Goal: Check status

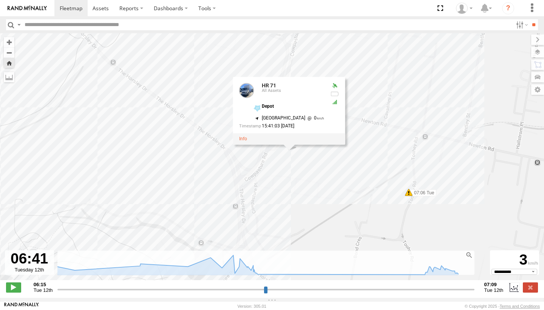
select select "**********"
click at [176, 108] on div "HR 71 05:41 Tue 05:52 Tue 06:40 Tue 07:06 Tue 10:12 Tue 10:40 Tue 12:33 Tue 13:…" at bounding box center [272, 160] width 544 height 254
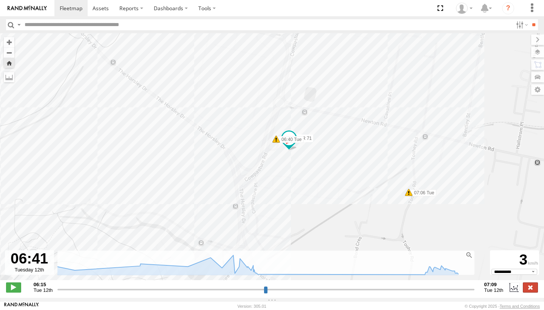
click at [525, 292] on label at bounding box center [529, 287] width 15 height 10
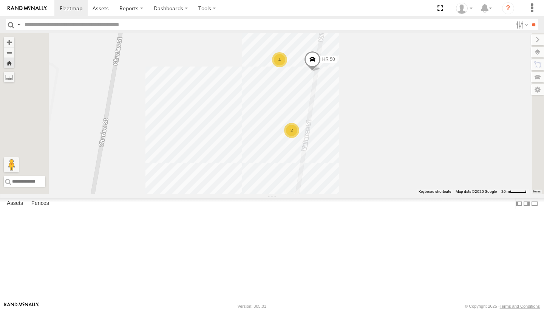
click at [0, 0] on div "All Assets" at bounding box center [0, 0] width 0 height 0
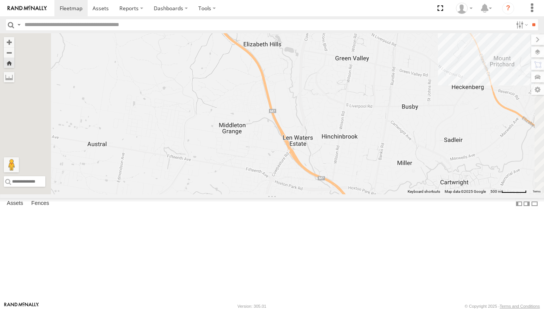
click at [0, 0] on div "Video" at bounding box center [0, 0] width 0 height 0
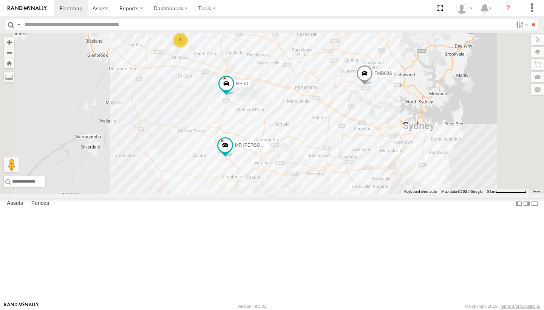
click at [240, 309] on footer "Rand McNally Version: 305.01 © Copyright 2025 - Terms and Conditions" at bounding box center [272, 305] width 544 height 8
